Goal: Find specific page/section: Find specific page/section

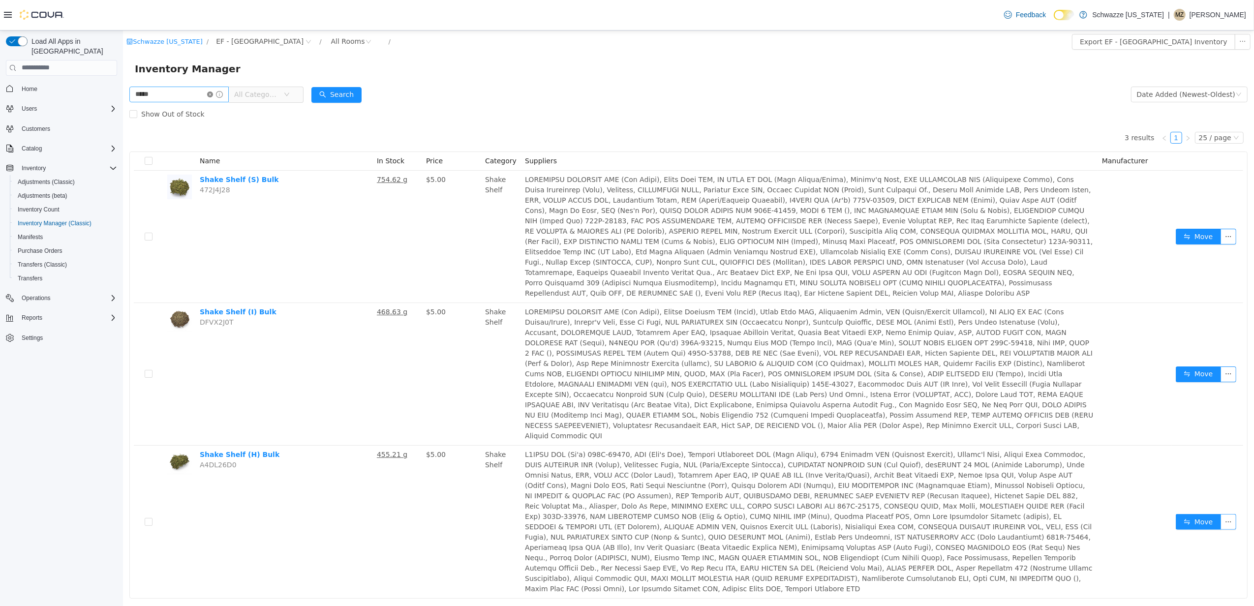
click at [220, 92] on span at bounding box center [215, 94] width 16 height 7
click at [213, 92] on icon "icon: close-circle" at bounding box center [210, 94] width 6 height 6
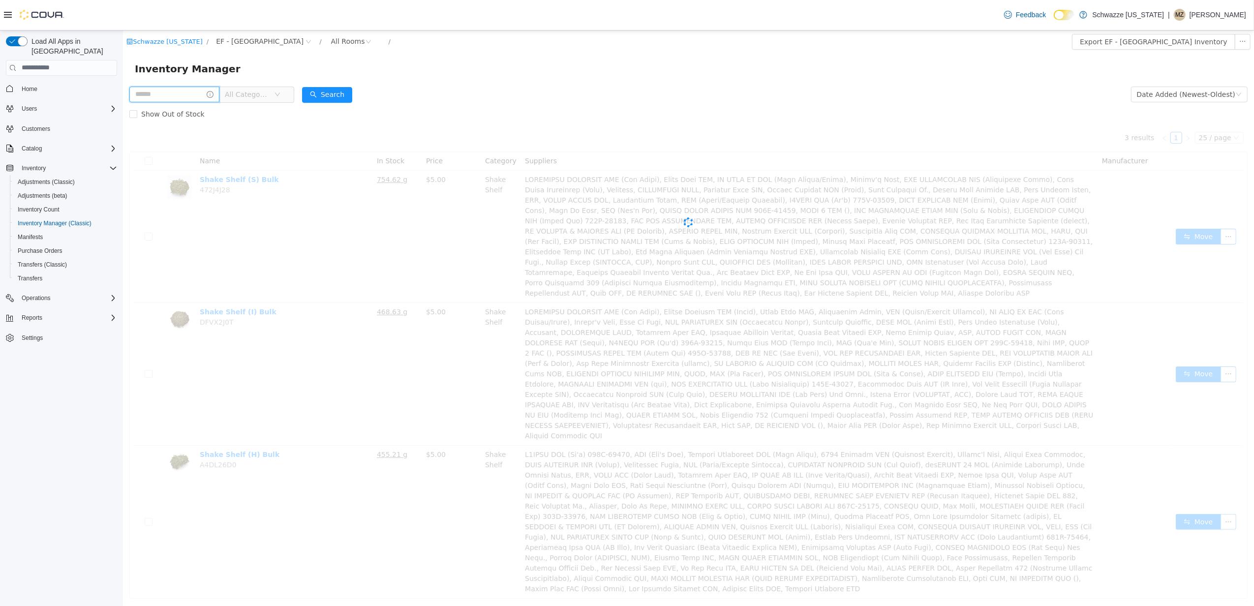
click at [206, 96] on input "text" at bounding box center [174, 94] width 90 height 16
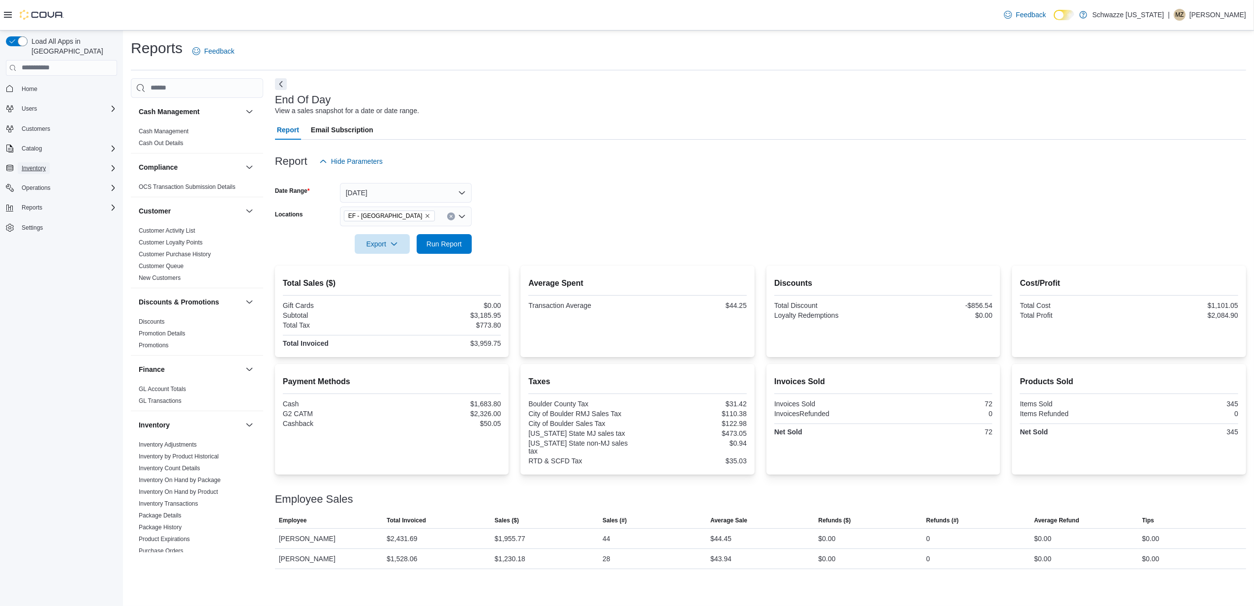
click at [49, 162] on button "Inventory" at bounding box center [34, 168] width 32 height 12
click at [55, 219] on span "Inventory Manager (Classic)" at bounding box center [55, 223] width 74 height 8
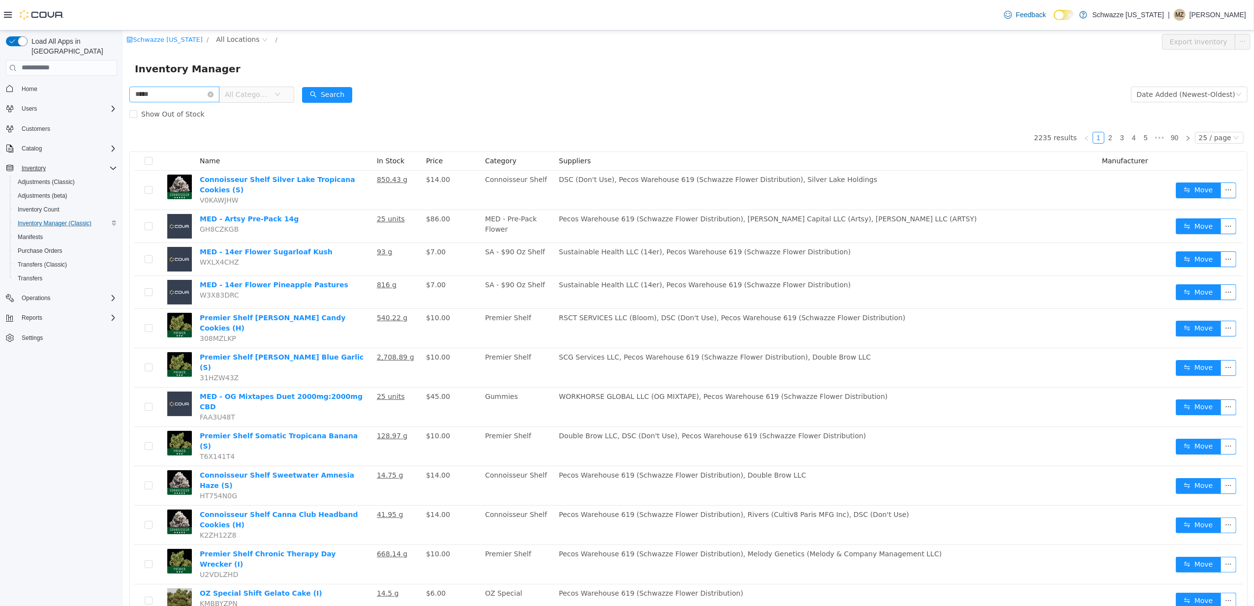
type input "*****"
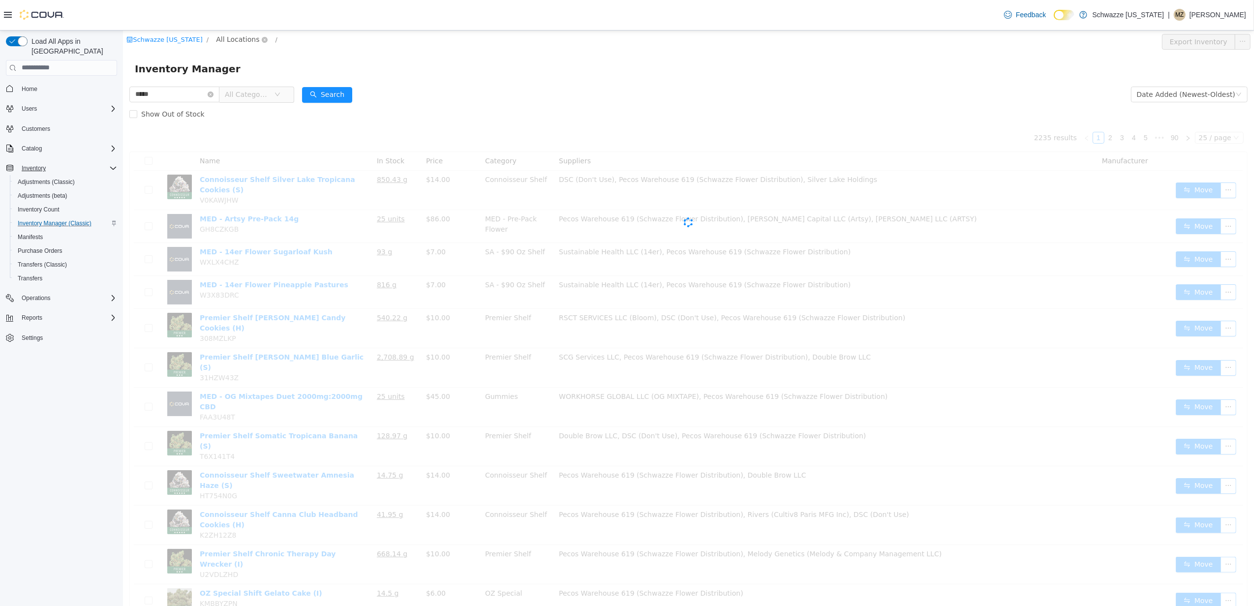
click at [233, 37] on span "All Locations" at bounding box center [236, 38] width 43 height 11
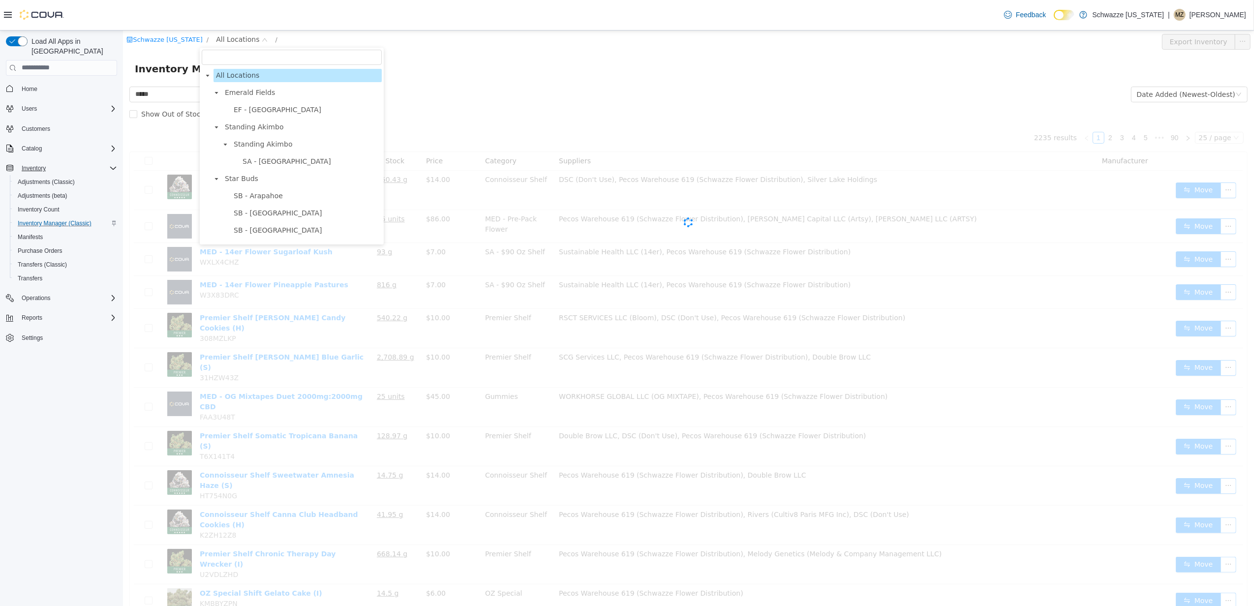
click at [258, 103] on li "EF - South Boulder" at bounding box center [300, 109] width 162 height 13
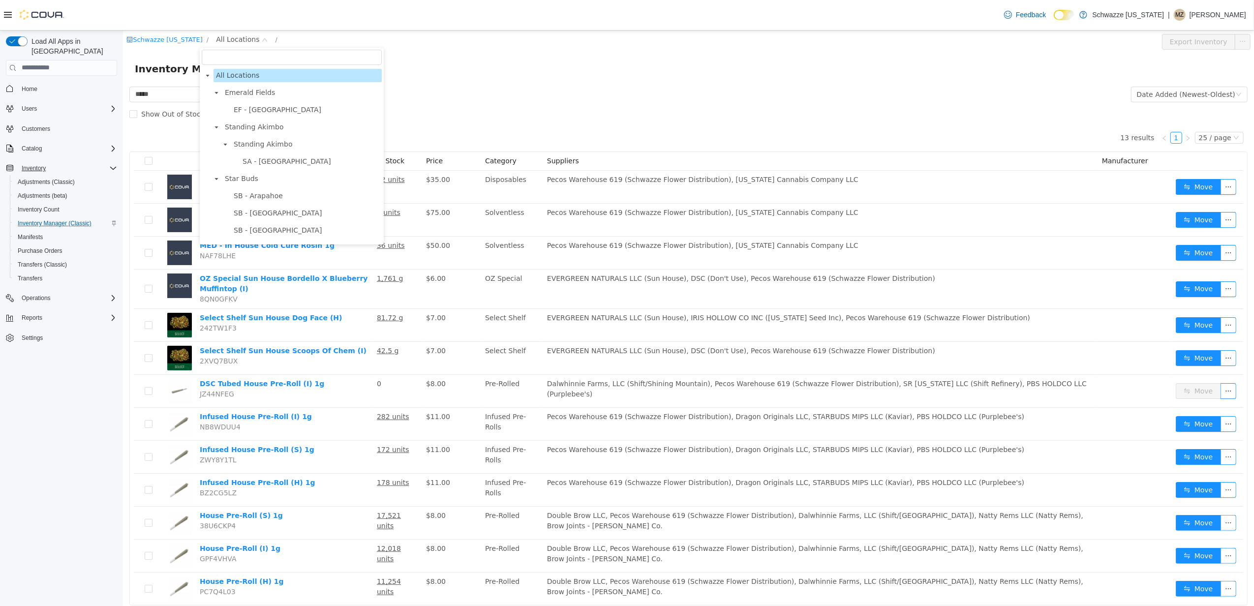
drag, startPoint x: 258, startPoint y: 102, endPoint x: 259, endPoint y: 107, distance: 5.1
click at [259, 107] on span "EF - South Boulder" at bounding box center [277, 109] width 88 height 8
